Goal: Task Accomplishment & Management: Manage account settings

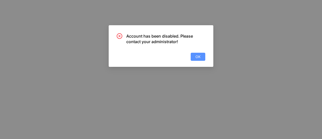
click at [202, 57] on button "OK" at bounding box center [198, 57] width 15 height 8
